Goal: Information Seeking & Learning: Learn about a topic

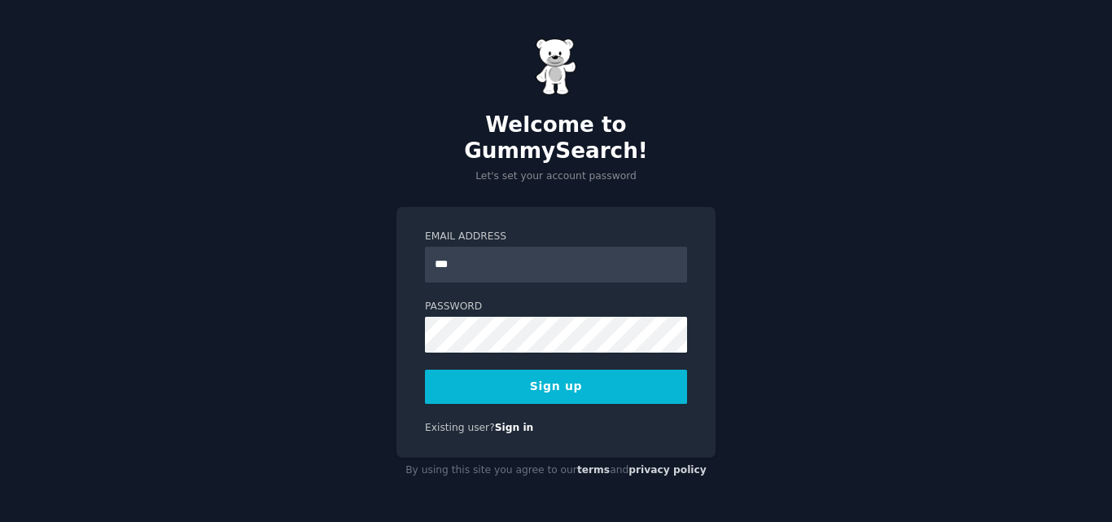
type input "**********"
click at [528, 370] on button "Sign up" at bounding box center [556, 387] width 262 height 34
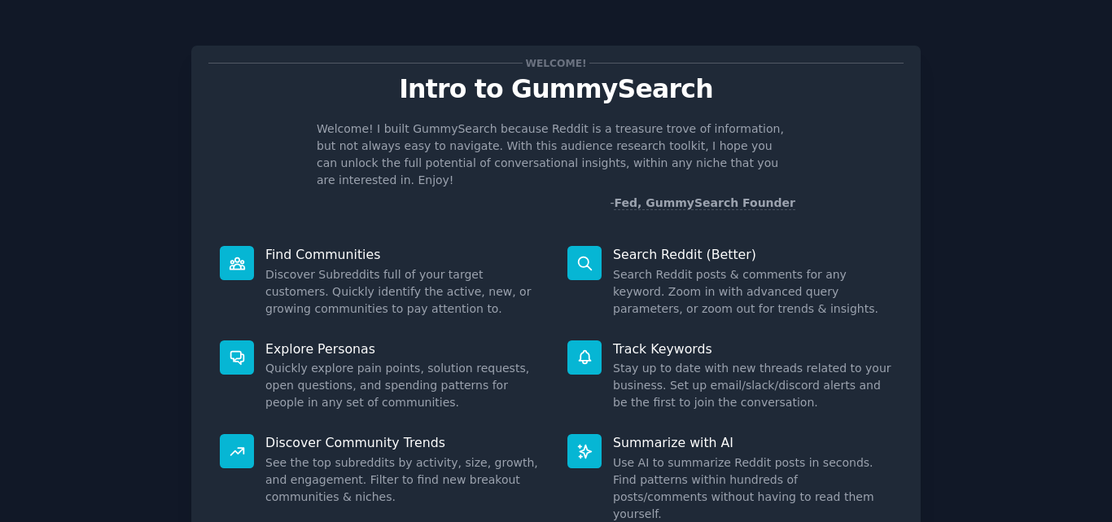
scroll to position [116, 0]
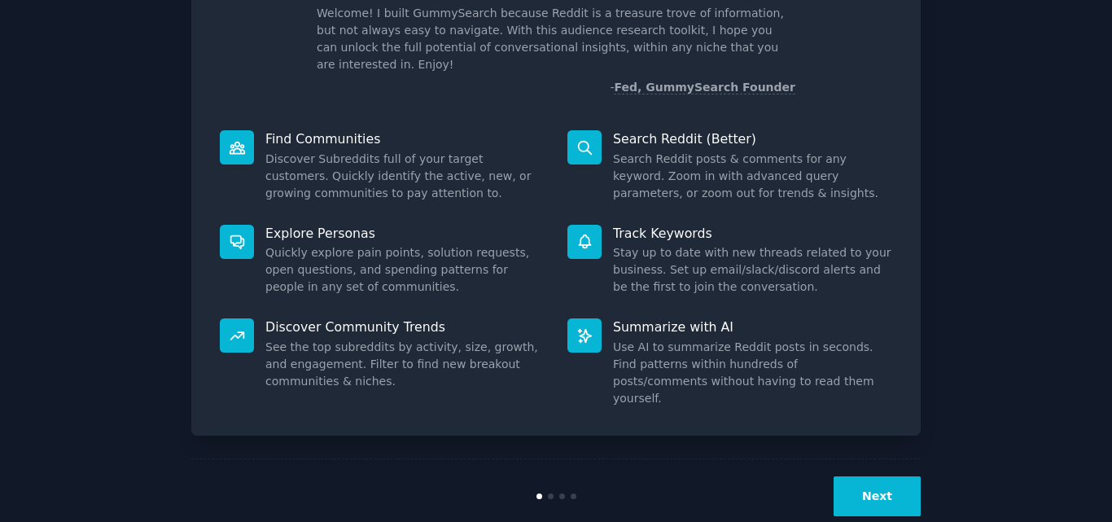
click at [883, 476] on button "Next" at bounding box center [877, 496] width 87 height 40
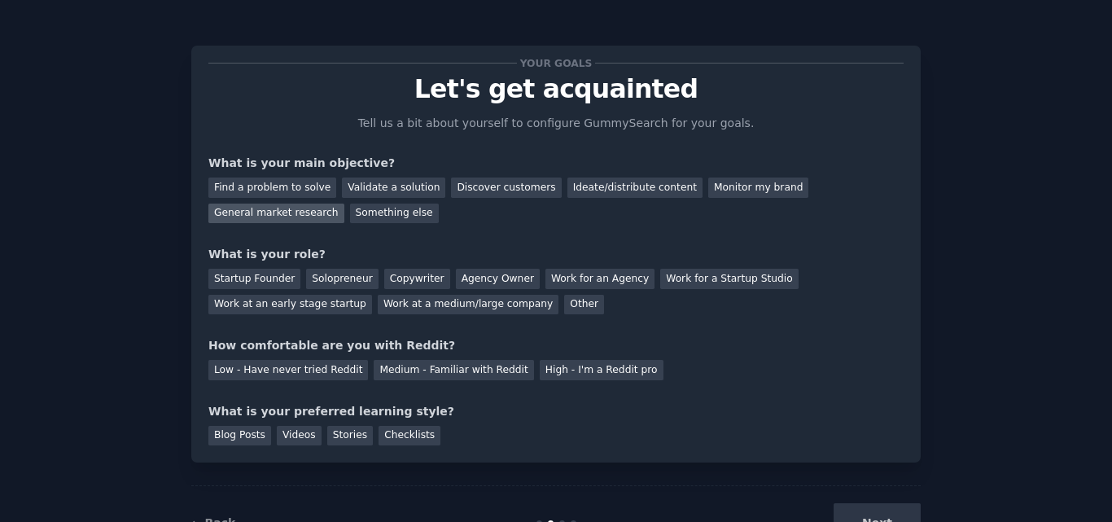
click at [344, 204] on div "General market research" at bounding box center [276, 214] width 136 height 20
click at [369, 190] on div "Validate a solution" at bounding box center [393, 187] width 103 height 20
click at [344, 204] on div "General market research" at bounding box center [276, 214] width 136 height 20
click at [324, 277] on div "Solopreneur" at bounding box center [342, 279] width 72 height 20
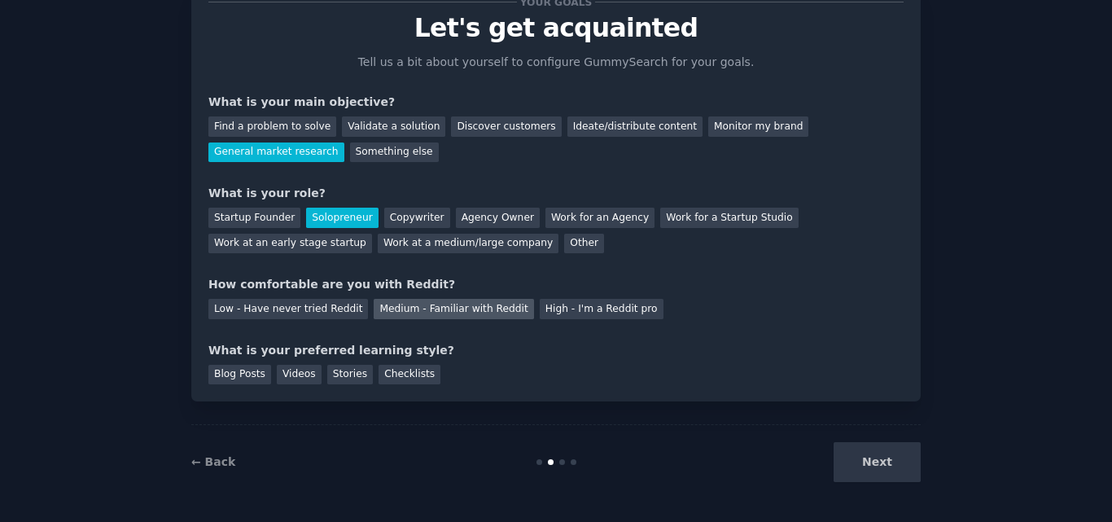
click at [399, 302] on div "Medium - Familiar with Reddit" at bounding box center [454, 309] width 160 height 20
click at [395, 379] on div "Checklists" at bounding box center [410, 375] width 62 height 20
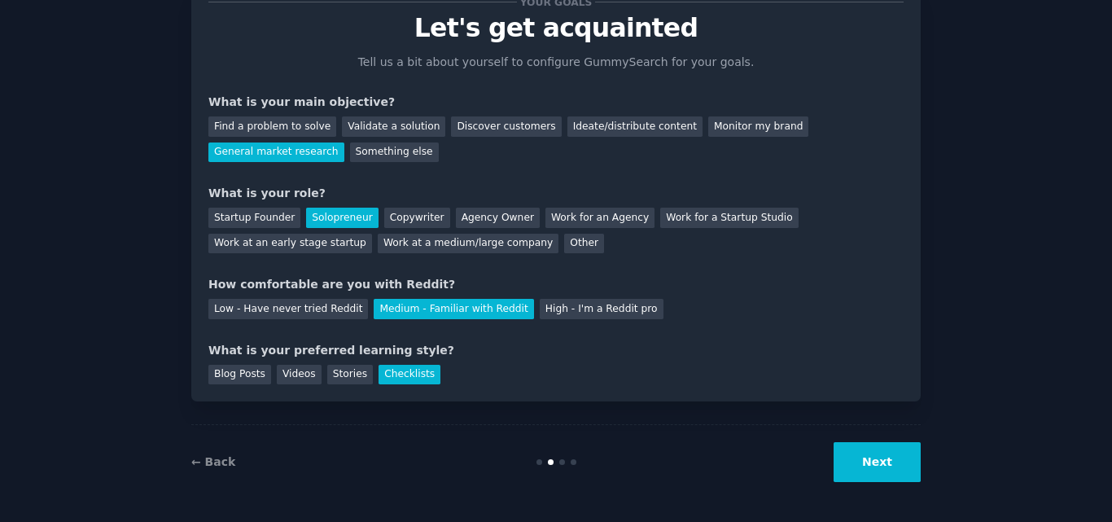
click at [886, 453] on button "Next" at bounding box center [877, 462] width 87 height 40
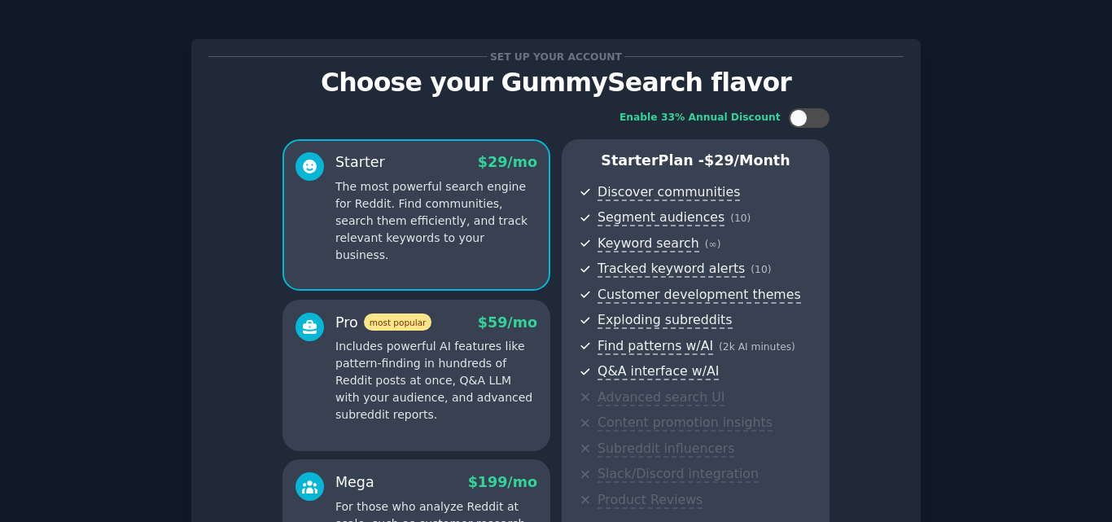
scroll to position [251, 0]
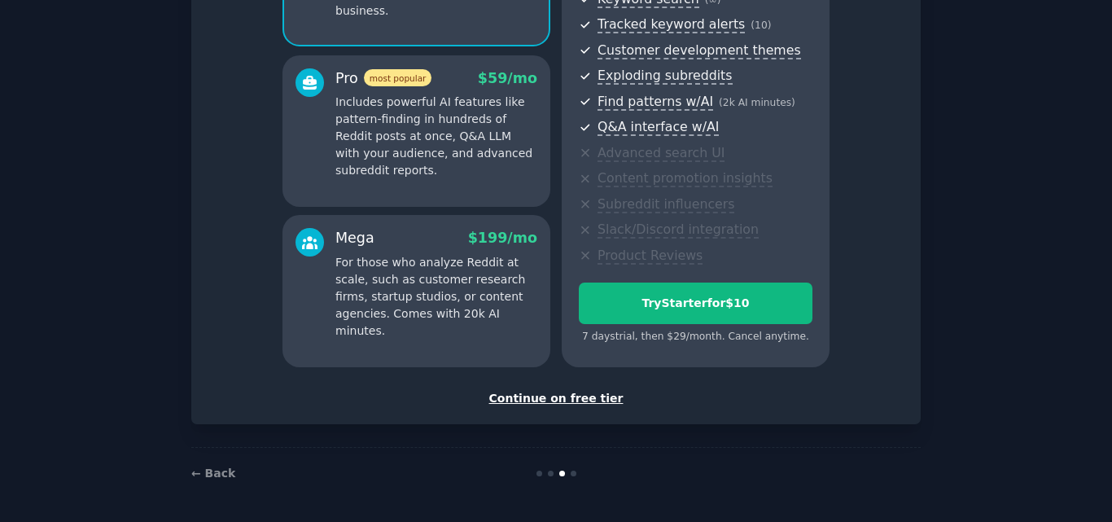
click at [556, 392] on div "Continue on free tier" at bounding box center [555, 398] width 695 height 17
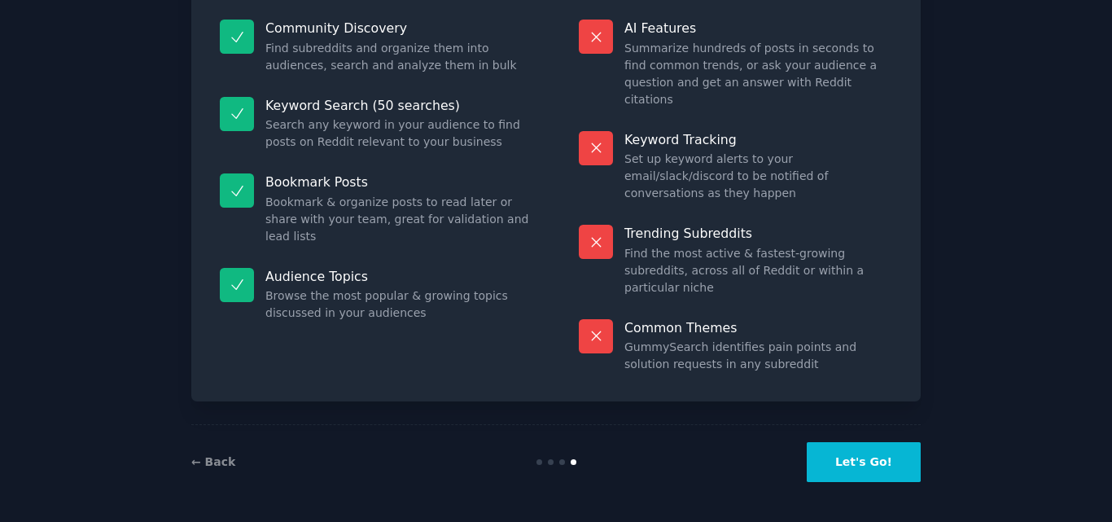
scroll to position [112, 0]
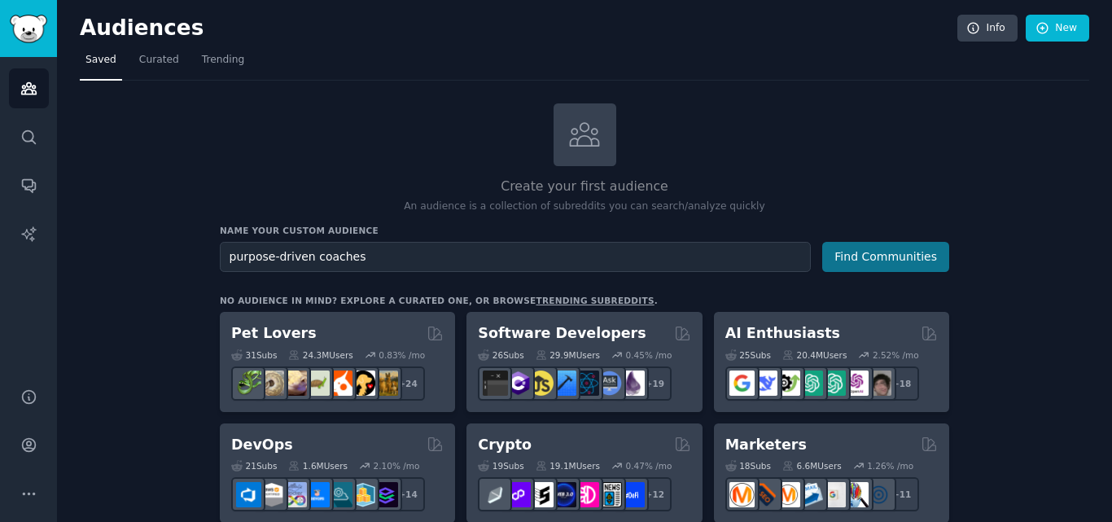
type input "purpose-driven coaches"
click at [885, 260] on button "Find Communities" at bounding box center [885, 257] width 127 height 30
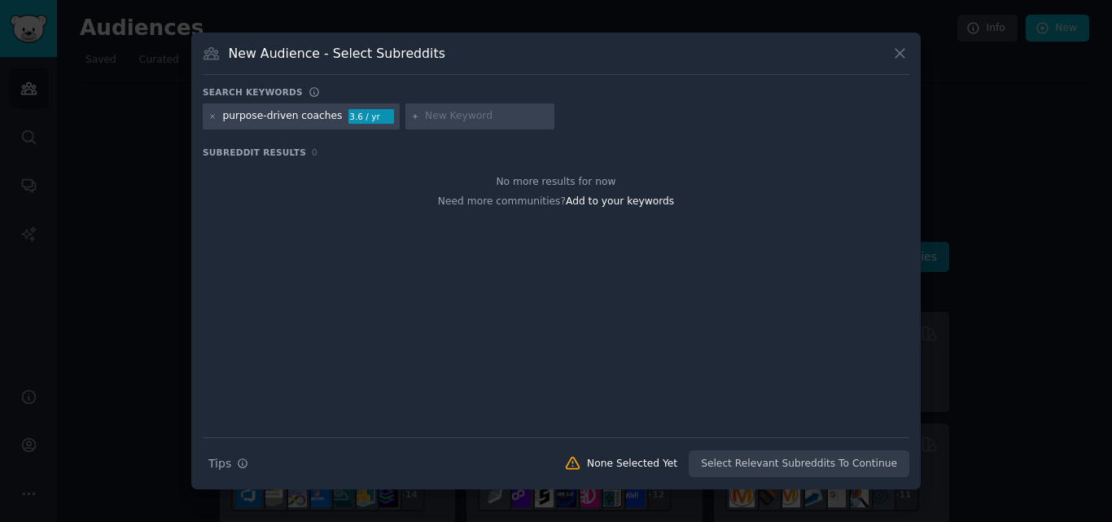
click at [463, 110] on input "text" at bounding box center [487, 116] width 124 height 15
type input "c"
type input "life coach"
click at [411, 115] on icon at bounding box center [415, 116] width 9 height 9
click at [427, 160] on div "Subreddit Results 0 No more results for now Need more communities? Add to your …" at bounding box center [556, 292] width 707 height 291
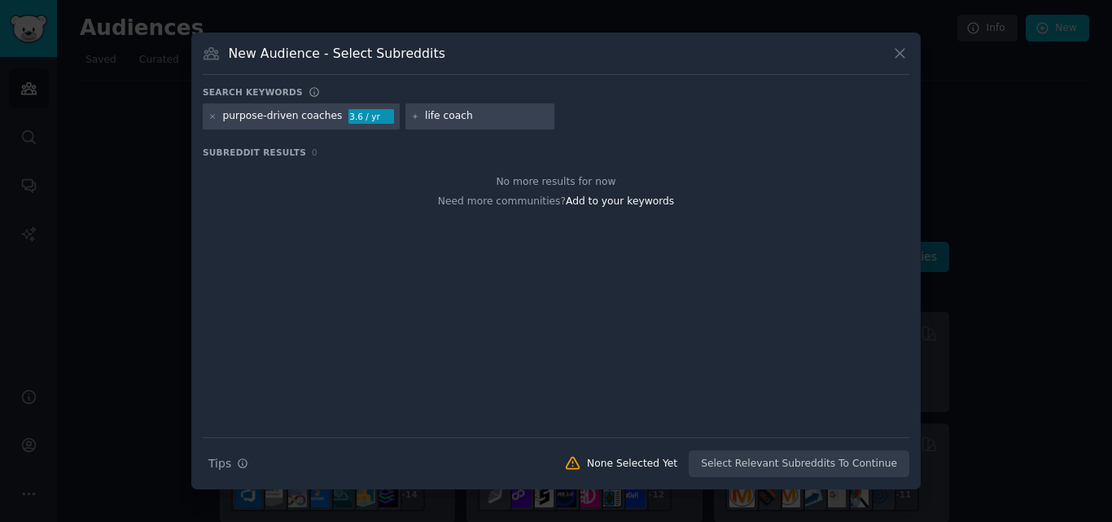
click at [505, 114] on input "life coach" at bounding box center [487, 116] width 124 height 15
click at [321, 119] on div "purpose-driven coaches" at bounding box center [283, 116] width 120 height 15
click at [773, 462] on div "Search Tips Tips None Selected Yet Select Relevant Subreddits To Continue" at bounding box center [556, 457] width 707 height 41
click at [444, 115] on input "life coach" at bounding box center [487, 116] width 124 height 15
click at [293, 116] on div "purpose-driven coaches" at bounding box center [283, 116] width 120 height 15
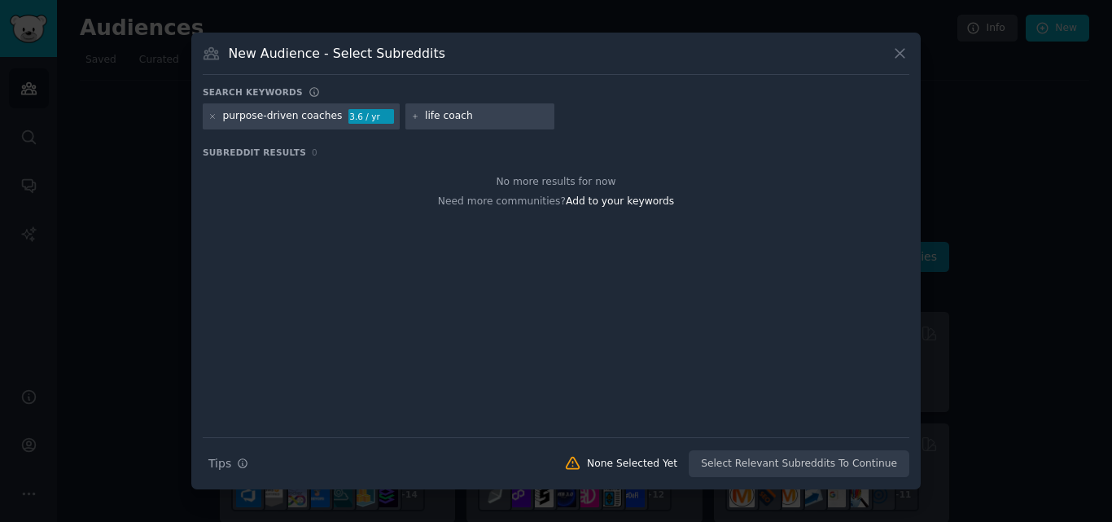
click at [353, 116] on div "3.6 / yr" at bounding box center [371, 116] width 46 height 15
click at [304, 113] on div "purpose-driven coaches" at bounding box center [283, 116] width 120 height 15
click at [605, 203] on span "Add to your keywords" at bounding box center [620, 200] width 108 height 11
click at [209, 116] on icon at bounding box center [212, 116] width 9 height 9
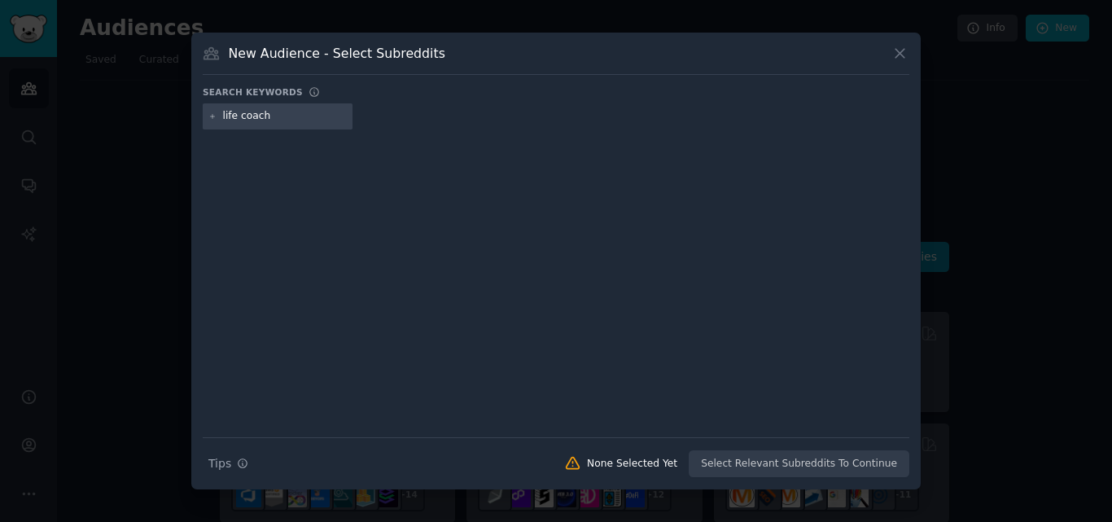
click at [270, 115] on input "life coach" at bounding box center [285, 116] width 124 height 15
click at [214, 115] on icon at bounding box center [212, 116] width 9 height 9
click at [276, 167] on div at bounding box center [556, 272] width 707 height 274
click at [754, 469] on div "Search Tips Tips None Selected Yet Select Relevant Subreddits To Continue" at bounding box center [556, 457] width 707 height 41
click at [660, 461] on div "None Selected Yet" at bounding box center [632, 464] width 90 height 15
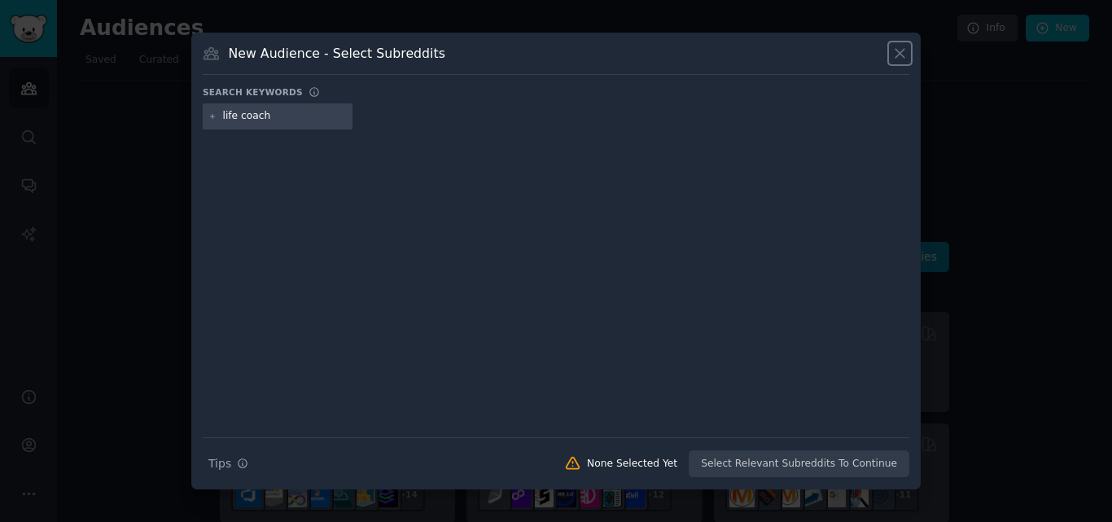
click at [902, 52] on icon at bounding box center [899, 53] width 17 height 17
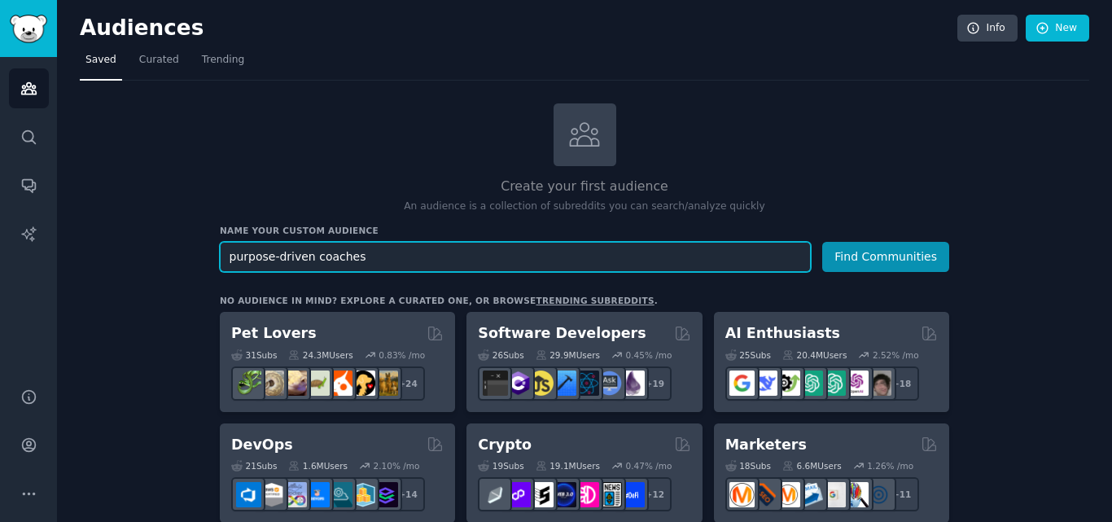
drag, startPoint x: 304, startPoint y: 253, endPoint x: 197, endPoint y: 250, distance: 107.5
click at [322, 268] on input "life coaches" at bounding box center [515, 257] width 591 height 30
type input "life coach"
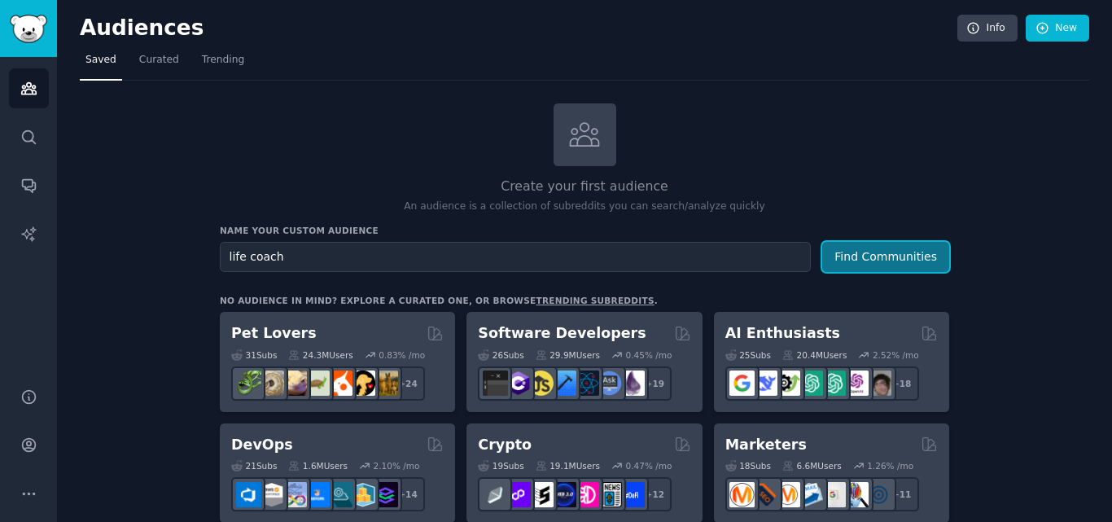
click at [883, 252] on button "Find Communities" at bounding box center [885, 257] width 127 height 30
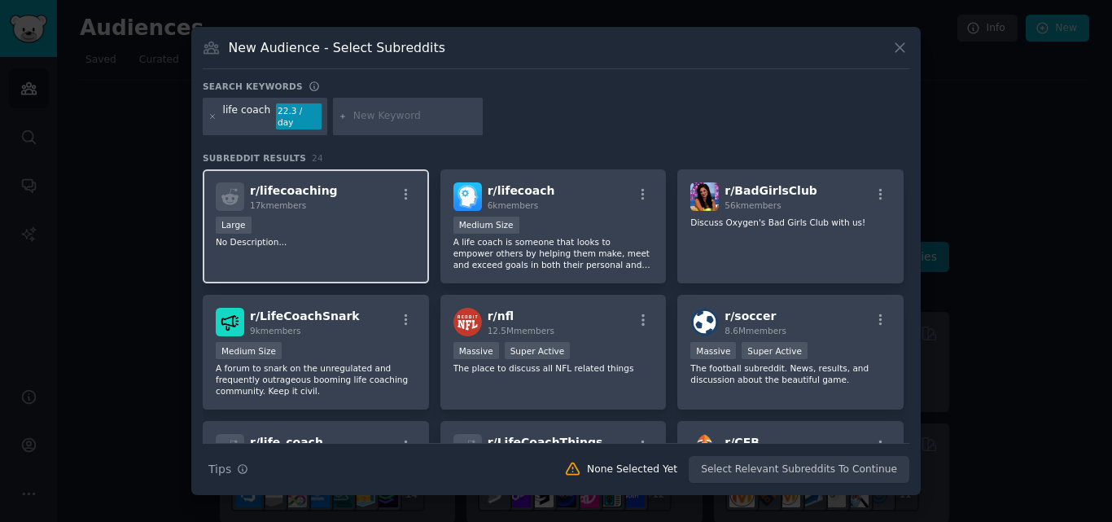
click at [344, 217] on div "Large" at bounding box center [316, 227] width 200 height 20
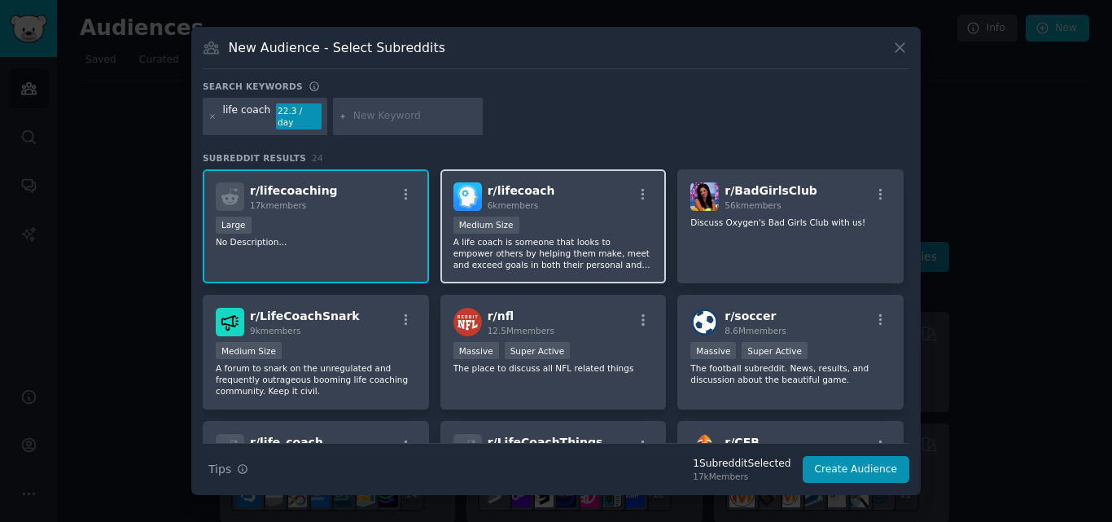
click at [595, 226] on div "1000 - 10,000 members Medium Size" at bounding box center [553, 227] width 200 height 20
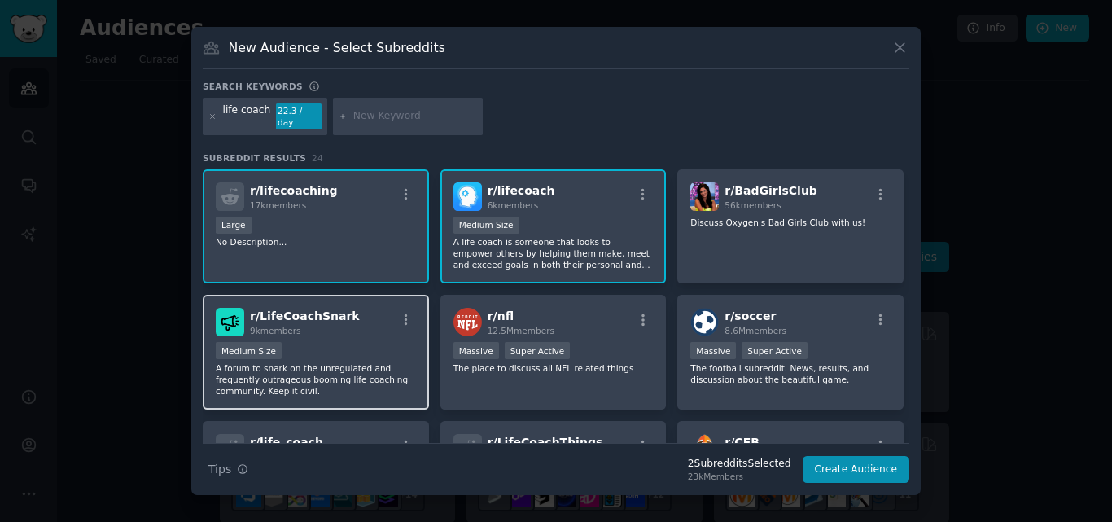
click at [317, 347] on div "Medium Size" at bounding box center [316, 352] width 200 height 20
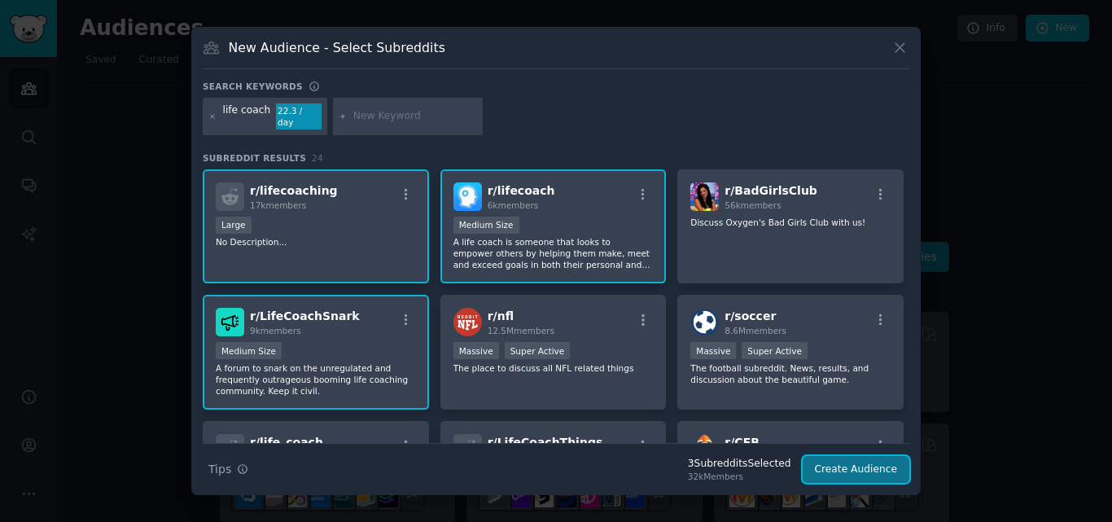
click at [843, 466] on button "Create Audience" at bounding box center [856, 470] width 107 height 28
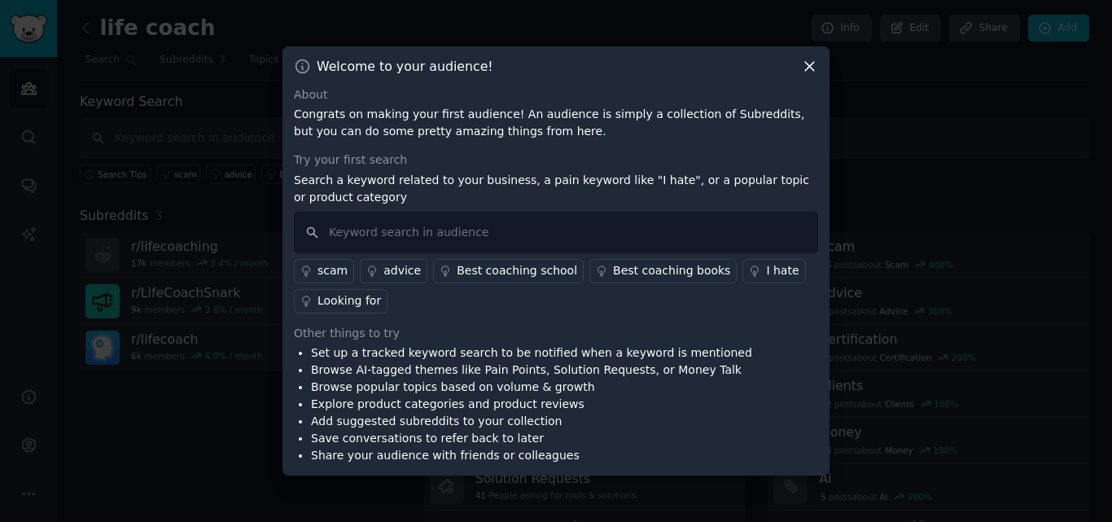
click at [766, 272] on div "I hate" at bounding box center [782, 270] width 33 height 17
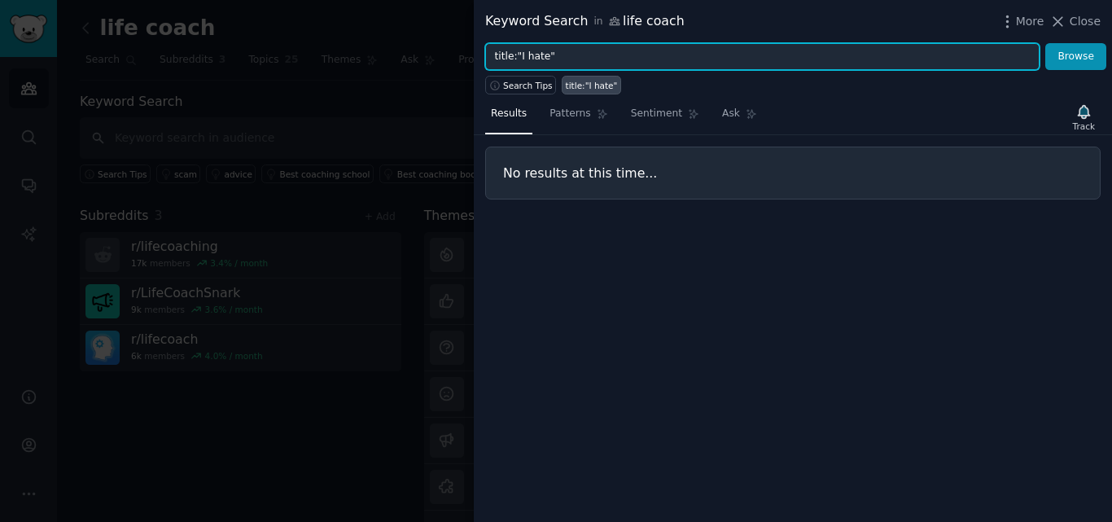
drag, startPoint x: 541, startPoint y: 52, endPoint x: 524, endPoint y: 55, distance: 17.4
click at [524, 55] on input "title:"I hate"" at bounding box center [762, 57] width 554 height 28
type input "title:"I struggle""
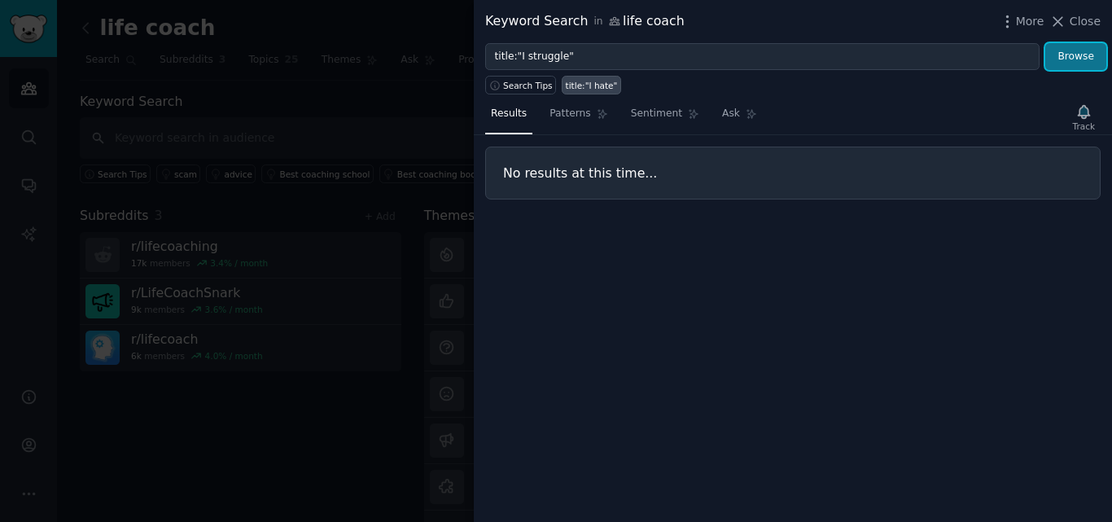
click at [1074, 51] on button "Browse" at bounding box center [1075, 57] width 61 height 28
click at [521, 84] on span "Search Tips" at bounding box center [528, 85] width 50 height 11
click at [1080, 15] on span "Close" at bounding box center [1085, 21] width 31 height 17
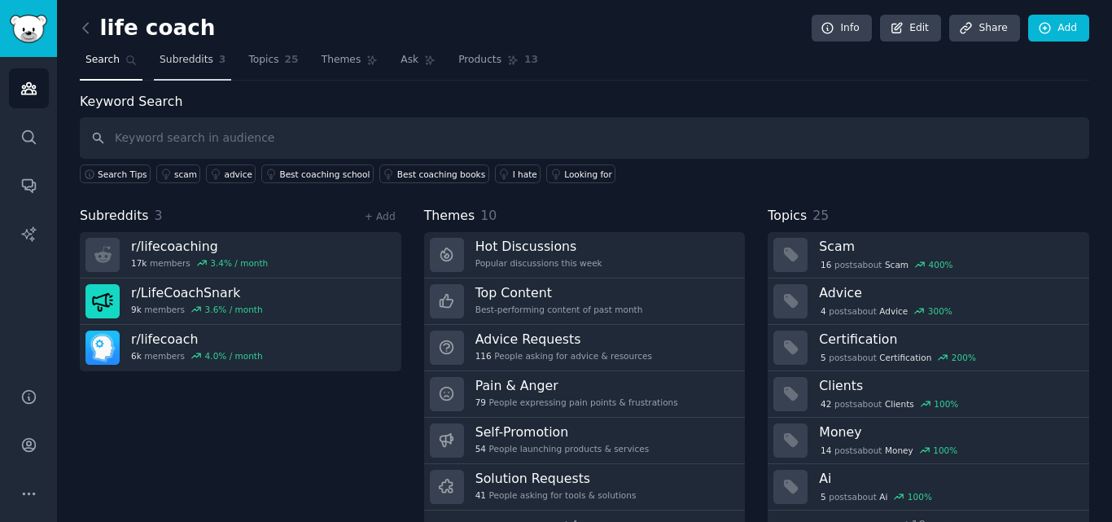
click at [187, 71] on link "Subreddits 3" at bounding box center [192, 63] width 77 height 33
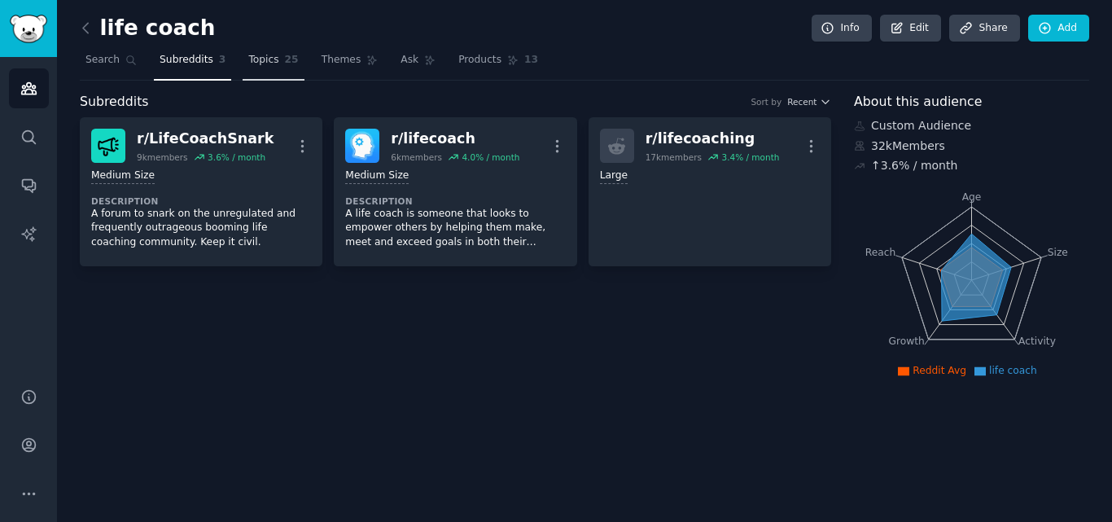
click at [256, 60] on span "Topics" at bounding box center [263, 60] width 30 height 15
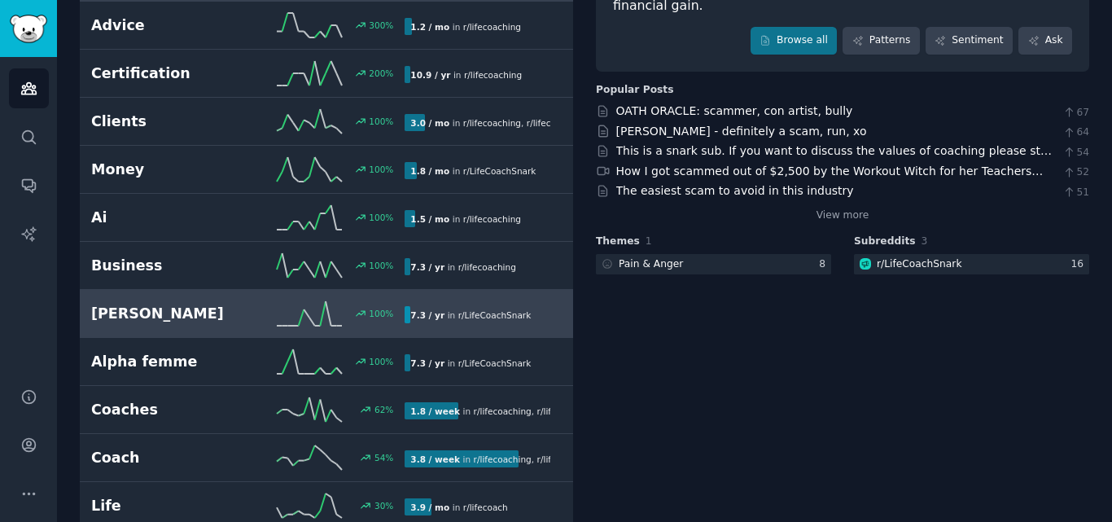
scroll to position [54, 0]
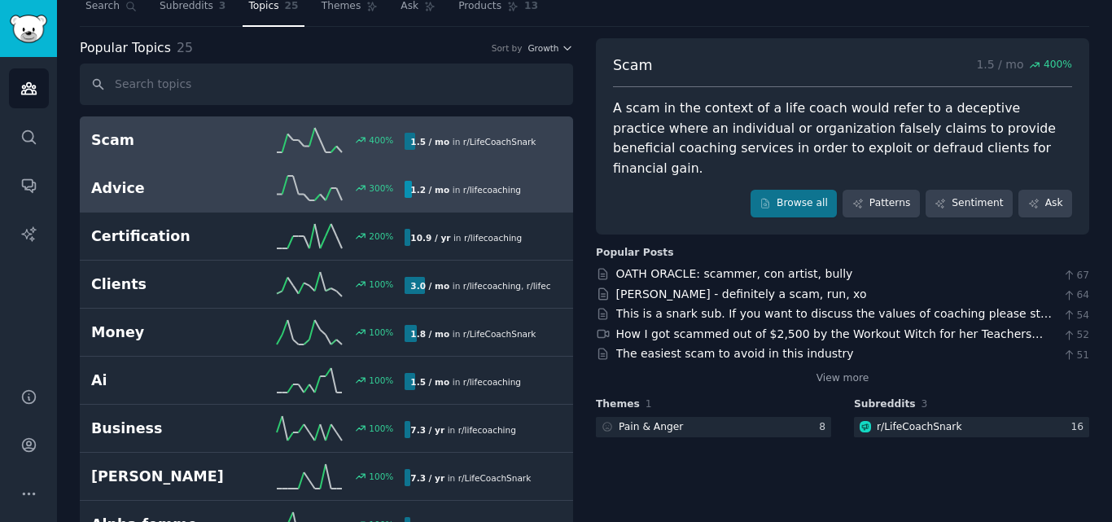
click at [127, 190] on h2 "Advice" at bounding box center [169, 188] width 157 height 20
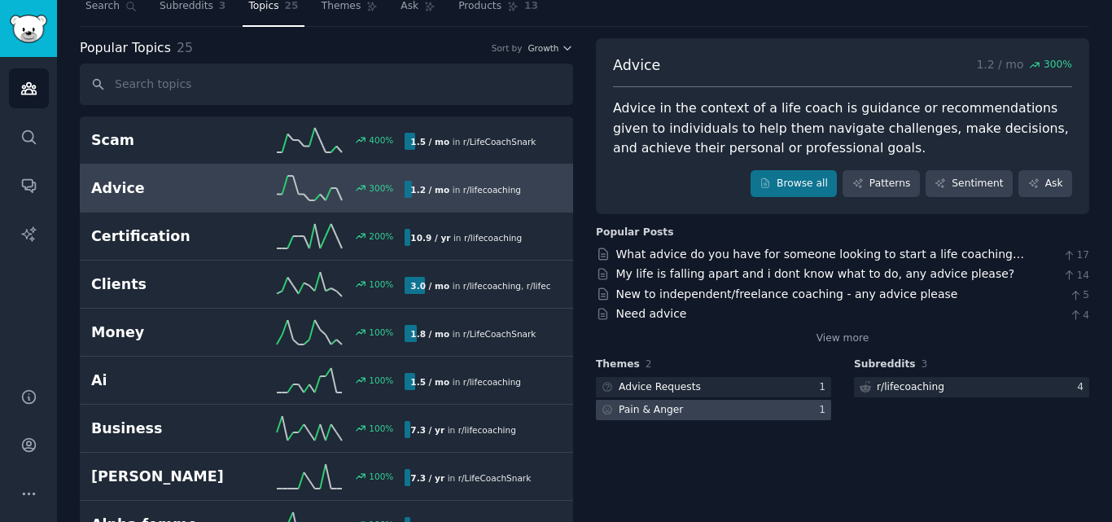
click at [698, 410] on div at bounding box center [713, 410] width 235 height 20
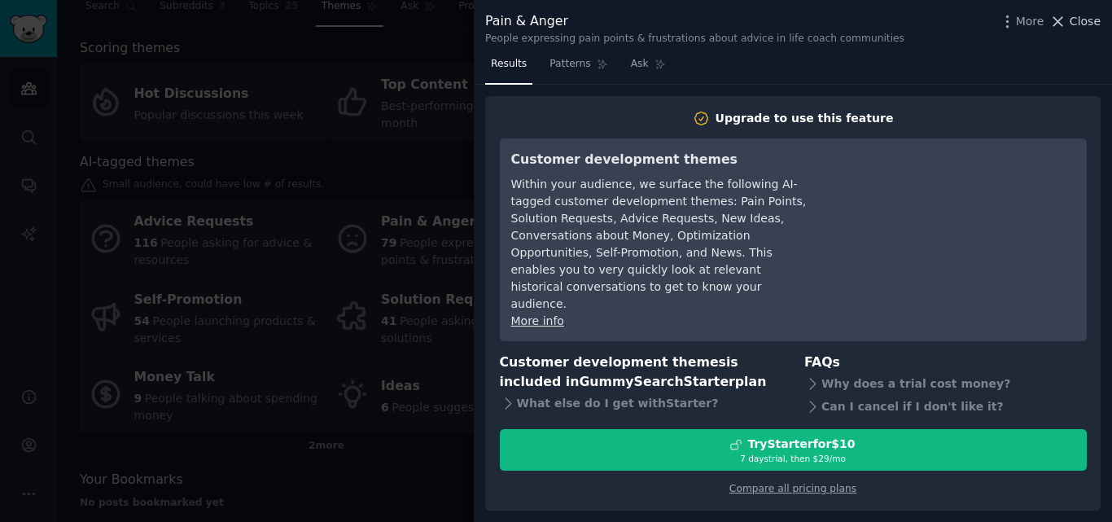
click at [1091, 18] on span "Close" at bounding box center [1085, 21] width 31 height 17
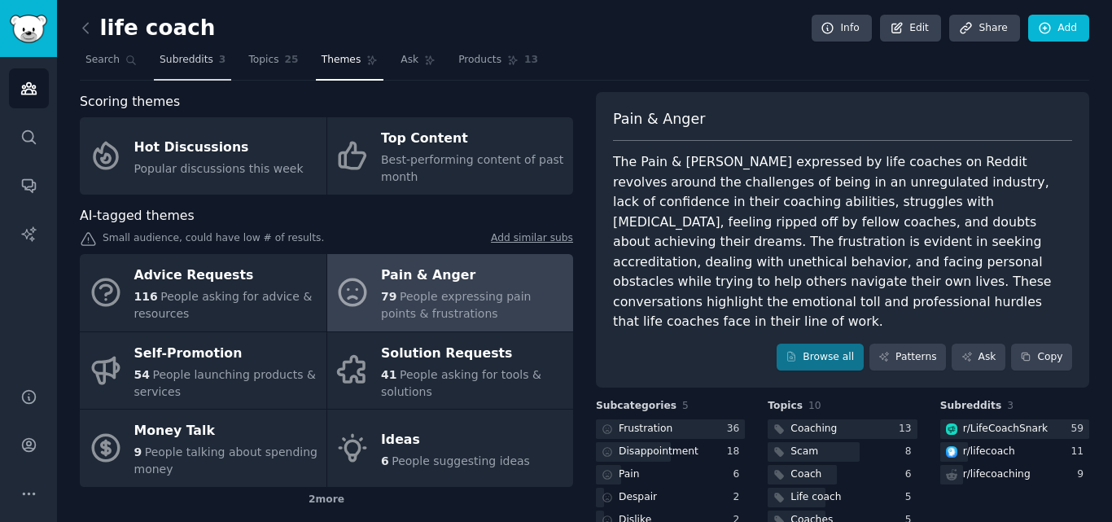
click at [169, 58] on span "Subreddits" at bounding box center [187, 60] width 54 height 15
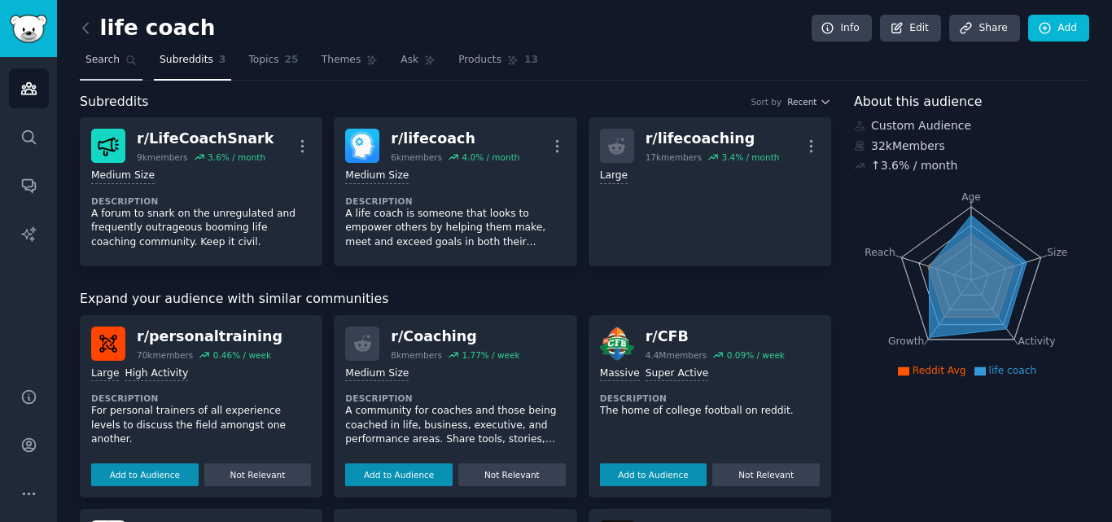
click at [127, 62] on icon at bounding box center [131, 60] width 9 height 9
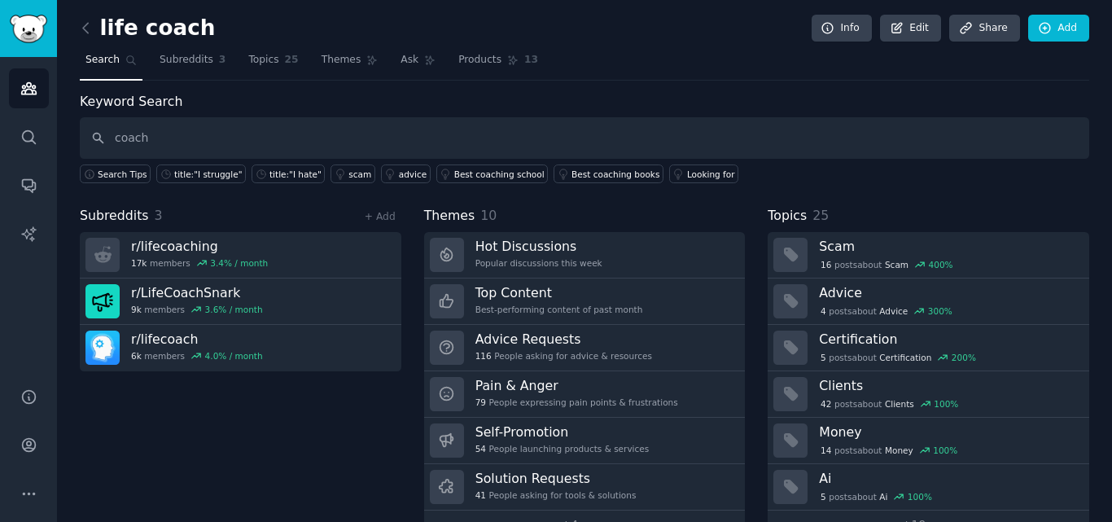
type input "coach"
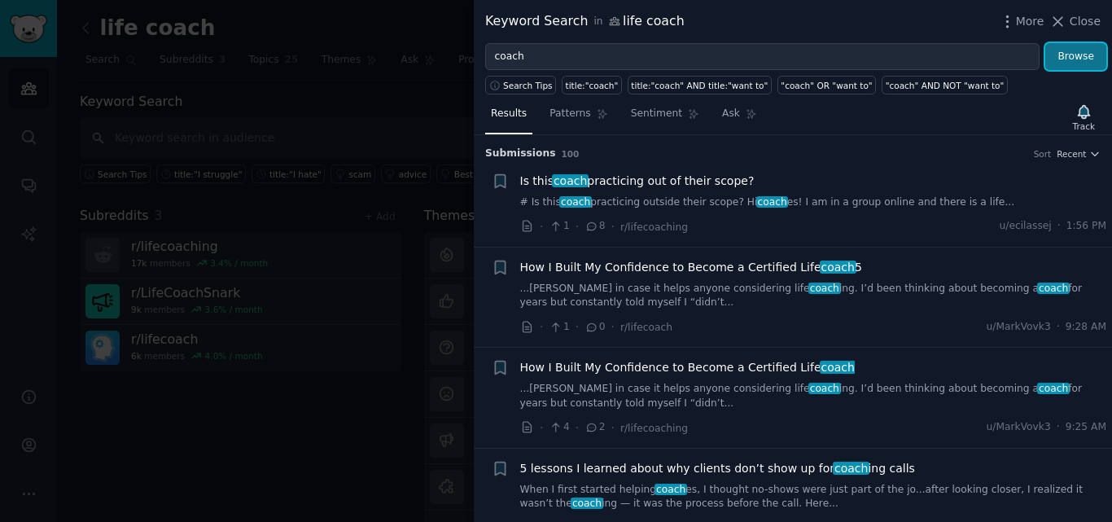
click at [1076, 52] on button "Browse" at bounding box center [1075, 57] width 61 height 28
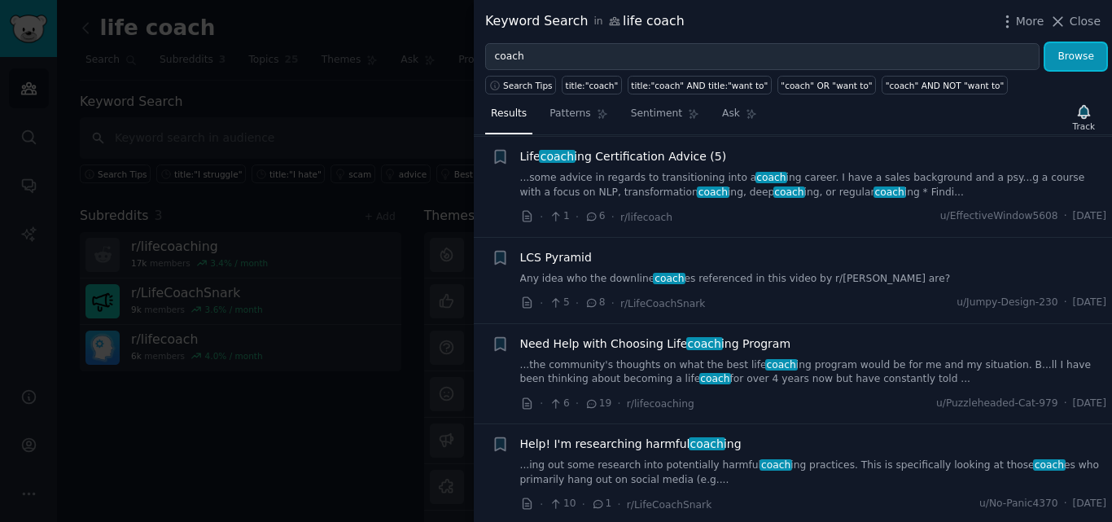
scroll to position [977, 0]
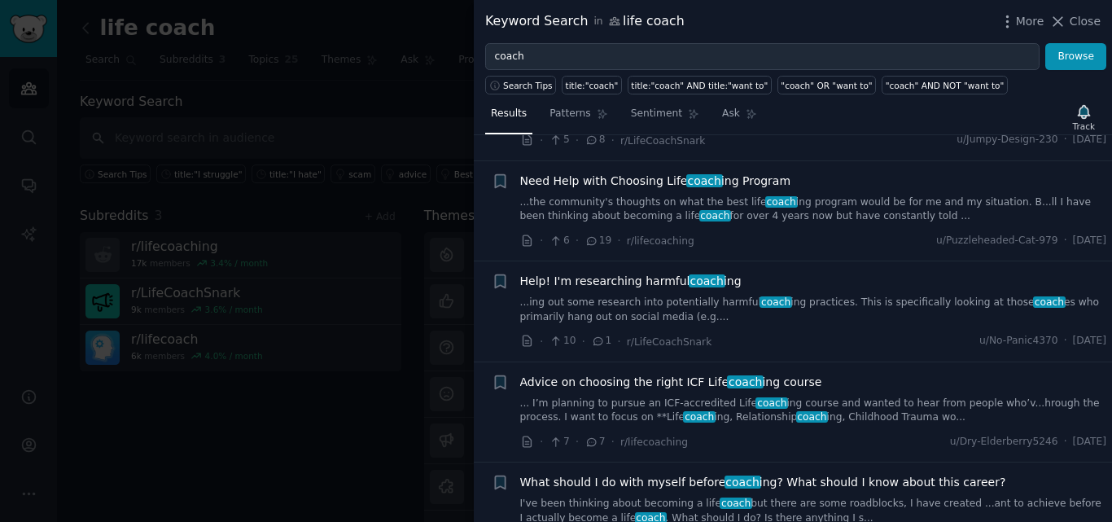
click at [1087, 21] on span "Close" at bounding box center [1085, 21] width 31 height 17
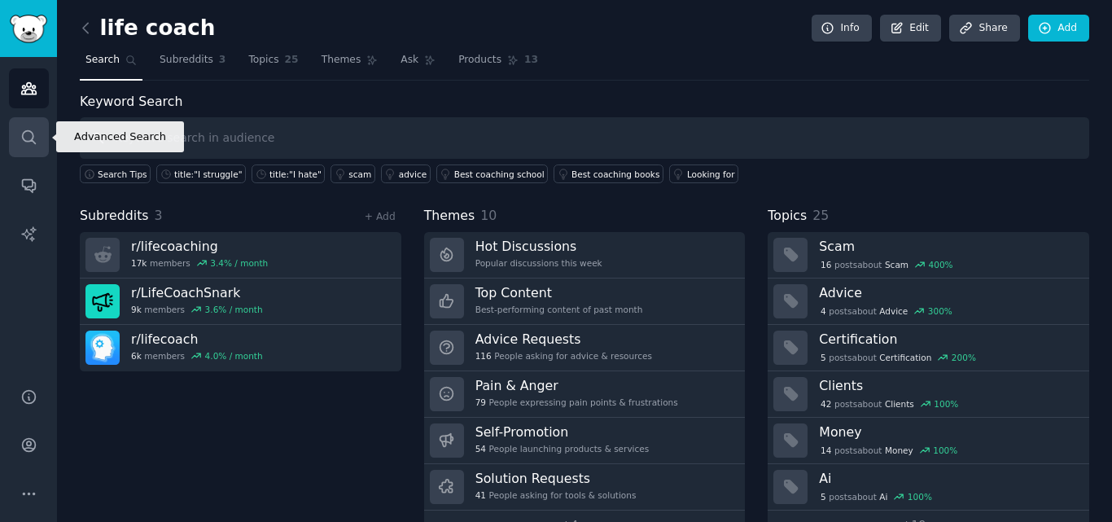
click at [27, 136] on icon "Sidebar" at bounding box center [28, 137] width 17 height 17
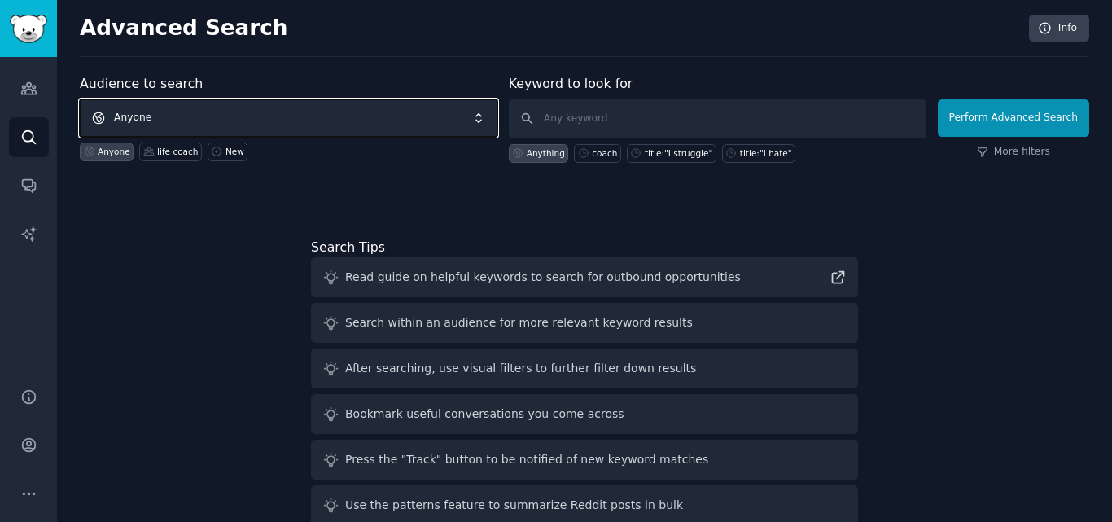
click at [163, 114] on span "Anyone" at bounding box center [289, 117] width 418 height 37
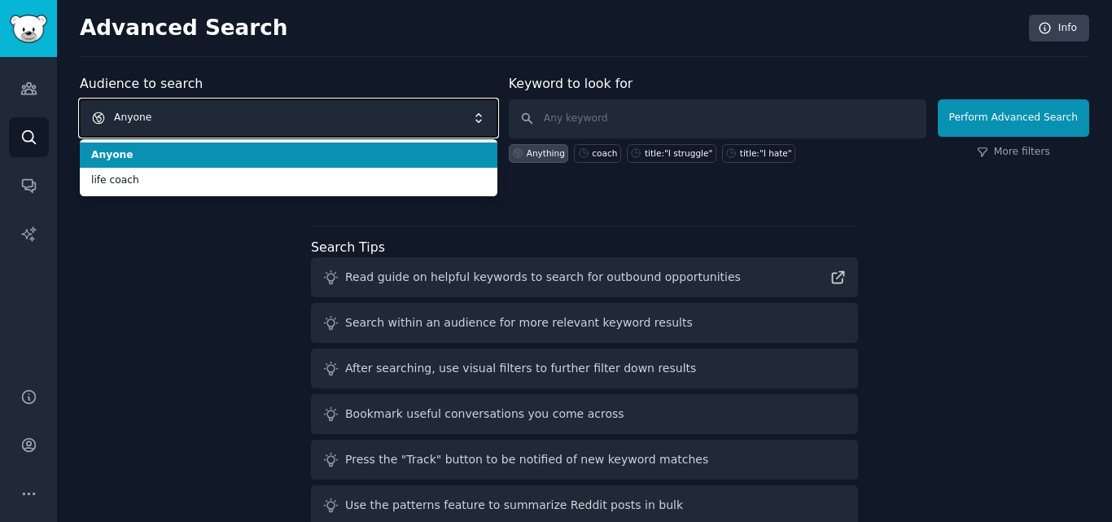
click at [164, 114] on span "Anyone" at bounding box center [289, 117] width 418 height 37
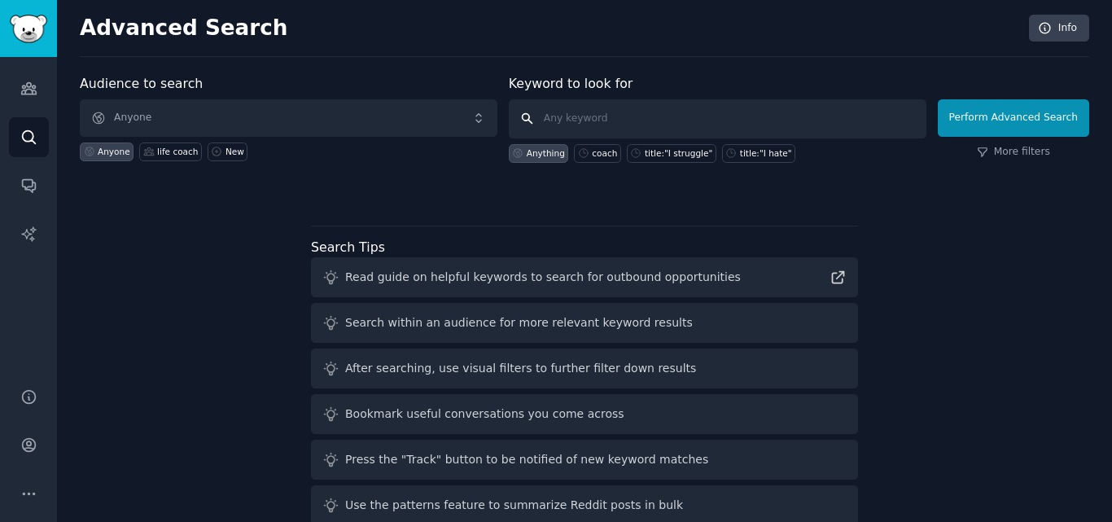
click at [613, 119] on input "text" at bounding box center [718, 118] width 418 height 39
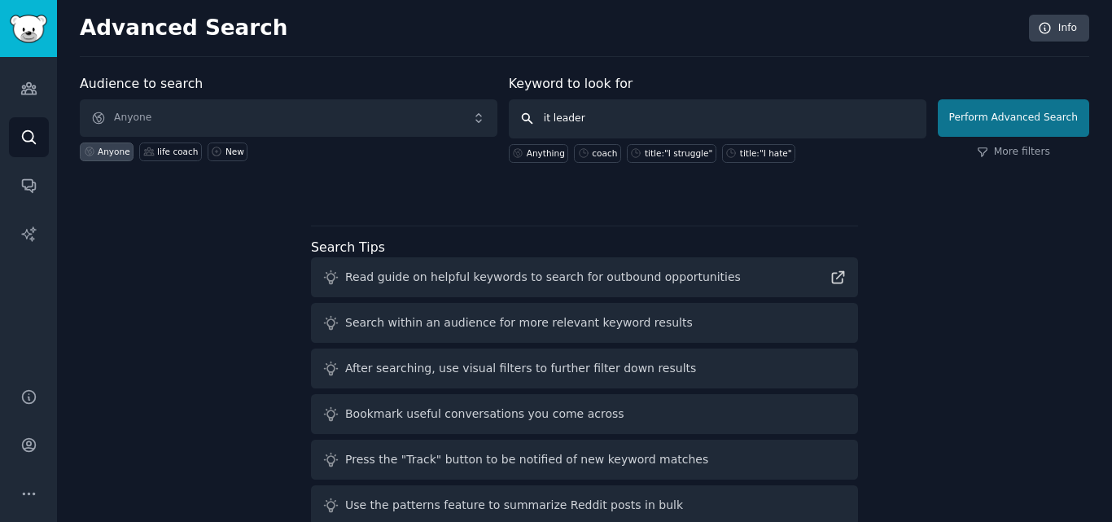
type input "it leader"
click at [1018, 117] on button "Perform Advanced Search" at bounding box center [1013, 117] width 151 height 37
